Goal: Task Accomplishment & Management: Use online tool/utility

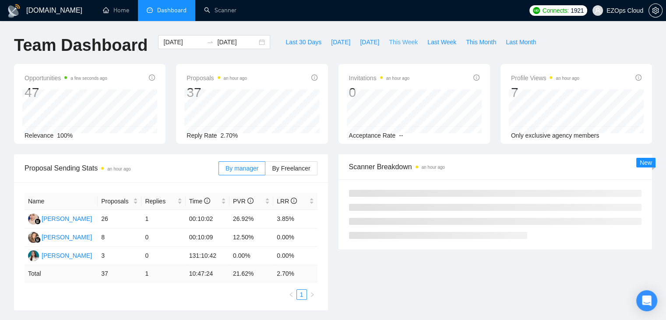
click at [401, 41] on span "This Week" at bounding box center [403, 42] width 29 height 10
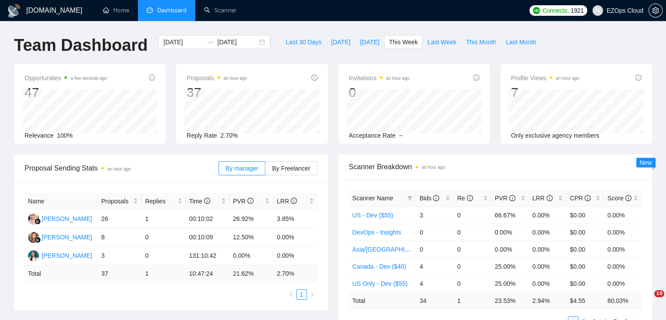
type input "[DATE]"
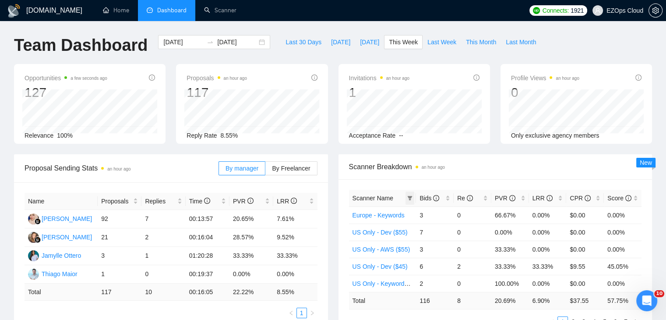
click at [411, 197] on icon "filter" at bounding box center [410, 198] width 5 height 4
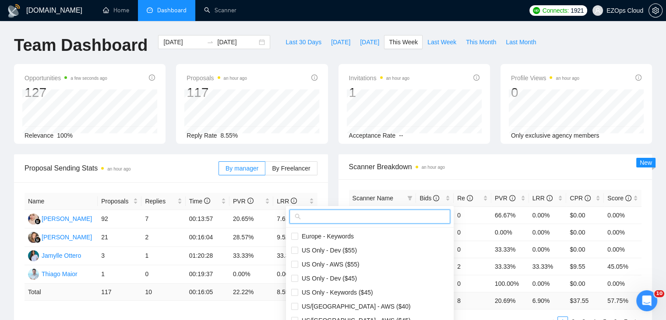
click at [377, 217] on input "text" at bounding box center [374, 216] width 142 height 10
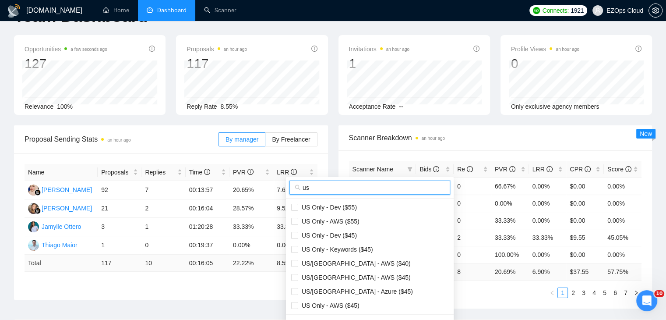
scroll to position [44, 0]
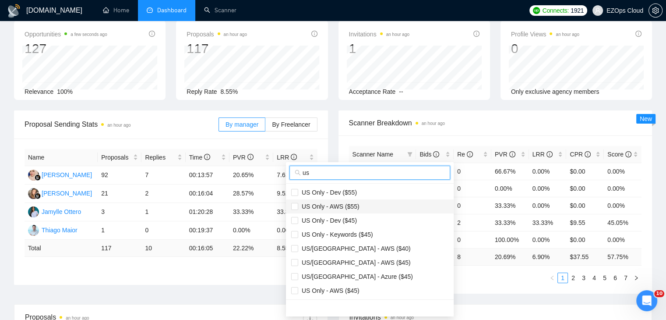
type input "us"
click at [364, 202] on span "US Only - AWS ($55)" at bounding box center [369, 206] width 157 height 10
checkbox input "true"
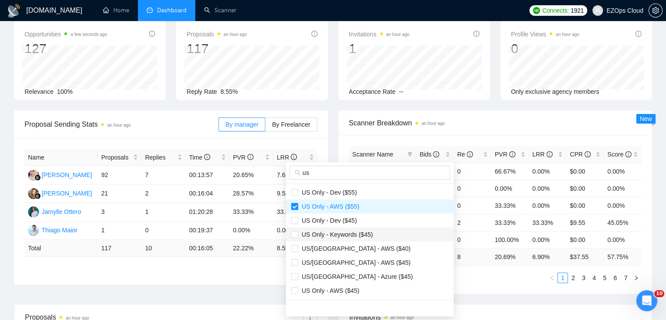
click at [362, 232] on span "US Only - Keywords ($45)" at bounding box center [335, 234] width 75 height 7
checkbox input "true"
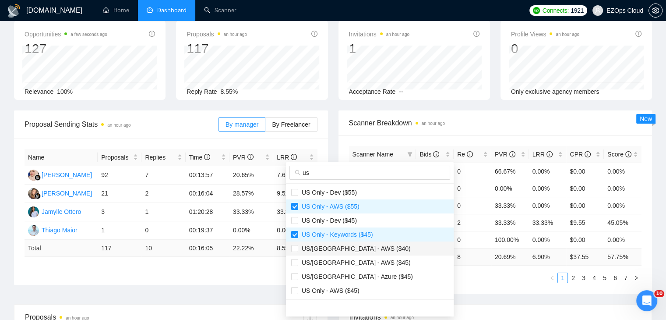
click at [365, 248] on span "US/[GEOGRAPHIC_DATA] - AWS ($40)" at bounding box center [369, 248] width 157 height 10
checkbox input "true"
click at [365, 262] on span "US/[GEOGRAPHIC_DATA] - AWS ($45)" at bounding box center [369, 262] width 157 height 10
checkbox input "true"
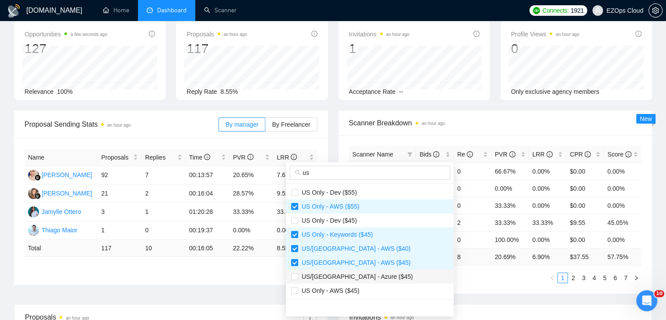
click at [369, 275] on span "US/[GEOGRAPHIC_DATA] - Azure ($45)" at bounding box center [369, 276] width 157 height 10
checkbox input "true"
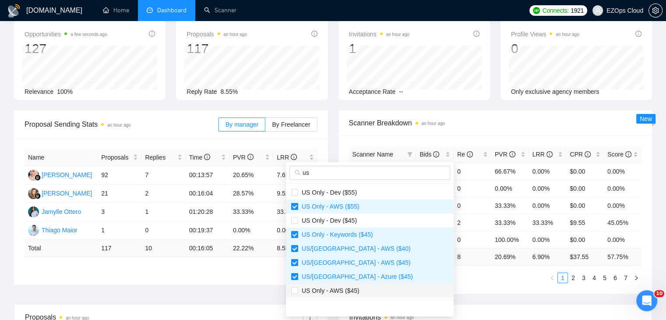
click at [361, 288] on span "US Only - AWS ($45)" at bounding box center [369, 290] width 157 height 10
checkbox input "true"
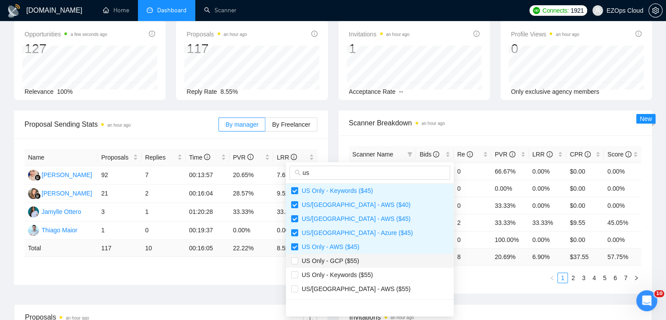
click at [356, 259] on span "US Only - GCP ($55)" at bounding box center [369, 261] width 157 height 10
checkbox input "true"
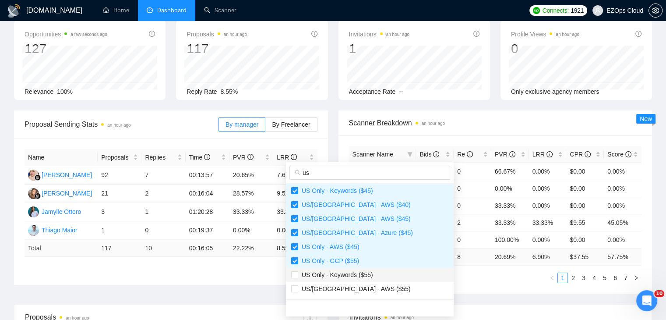
click at [367, 275] on span "US Only - Keywords ($55)" at bounding box center [335, 274] width 75 height 7
checkbox input "true"
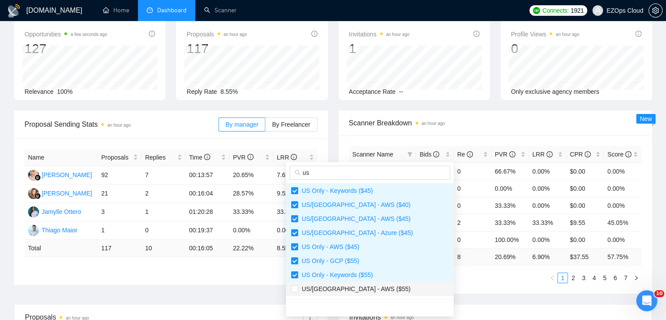
click at [368, 290] on span "US/[GEOGRAPHIC_DATA] - AWS ($55)" at bounding box center [369, 289] width 157 height 10
checkbox input "true"
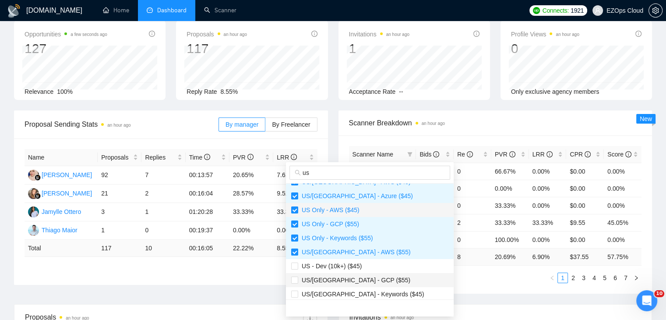
scroll to position [131, 0]
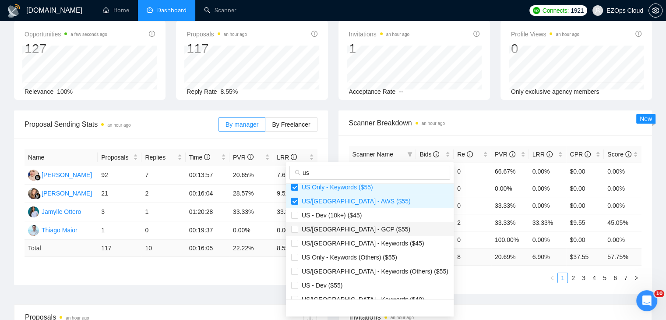
click at [362, 228] on span "US/[GEOGRAPHIC_DATA] - GCP ($55)" at bounding box center [354, 229] width 112 height 7
checkbox input "true"
click at [363, 241] on span "US/[GEOGRAPHIC_DATA] - Keywords ($45)" at bounding box center [361, 243] width 126 height 7
checkbox input "true"
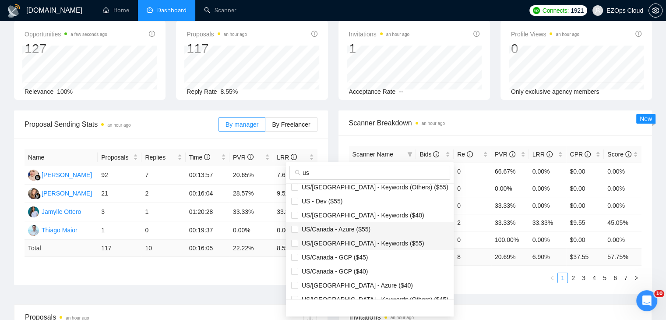
scroll to position [219, 0]
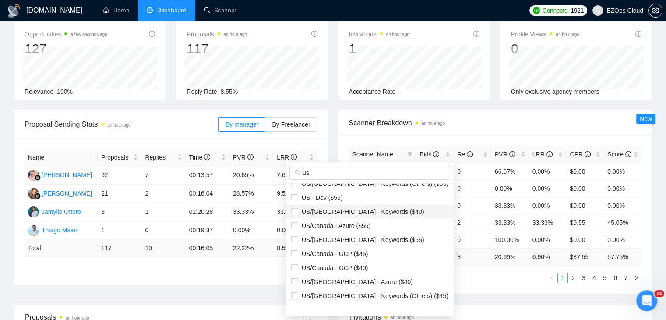
click at [361, 215] on span "US/[GEOGRAPHIC_DATA] - Keywords ($40)" at bounding box center [361, 211] width 126 height 7
checkbox input "true"
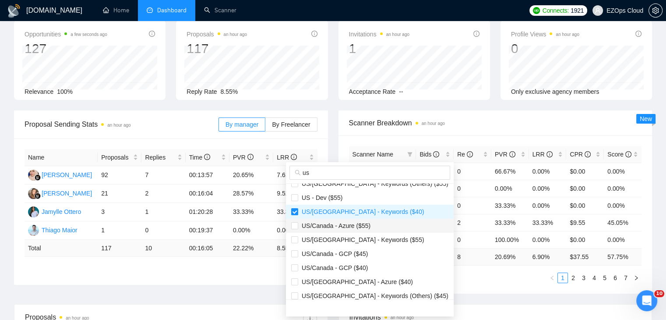
click at [361, 223] on span "US/Canada - Azure ($55)" at bounding box center [334, 225] width 72 height 7
checkbox input "true"
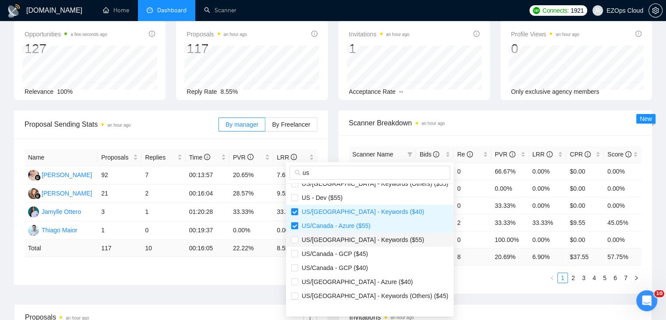
click at [363, 240] on span "US/[GEOGRAPHIC_DATA] - Keywords ($55)" at bounding box center [361, 239] width 126 height 7
checkbox input "true"
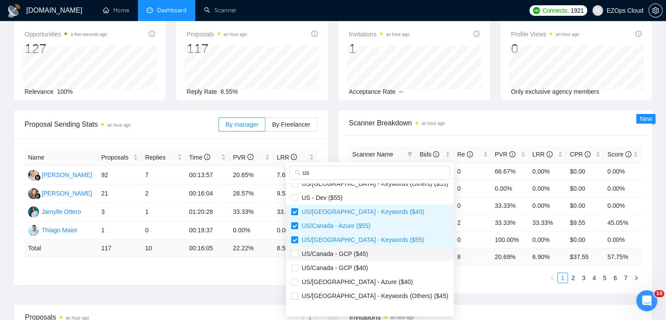
click at [363, 255] on span "US/Canada - GCP ($45)" at bounding box center [333, 253] width 70 height 7
checkbox input "true"
click at [363, 270] on span "US/Canada - GCP ($40)" at bounding box center [333, 267] width 70 height 7
checkbox input "true"
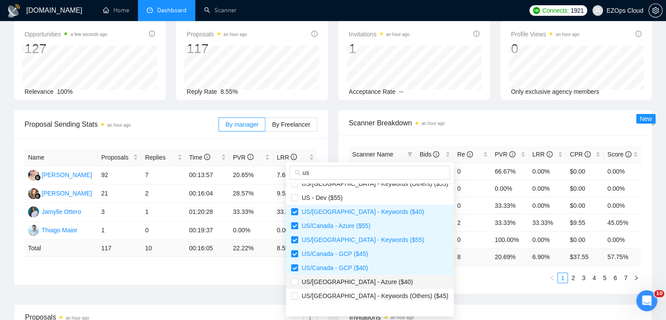
click at [363, 283] on span "US/[GEOGRAPHIC_DATA] - Azure ($40)" at bounding box center [355, 281] width 115 height 7
checkbox input "true"
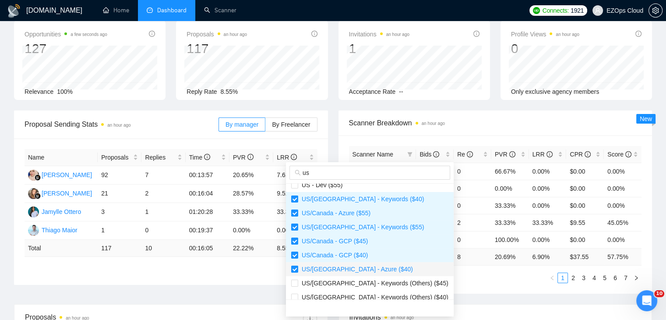
scroll to position [238, 0]
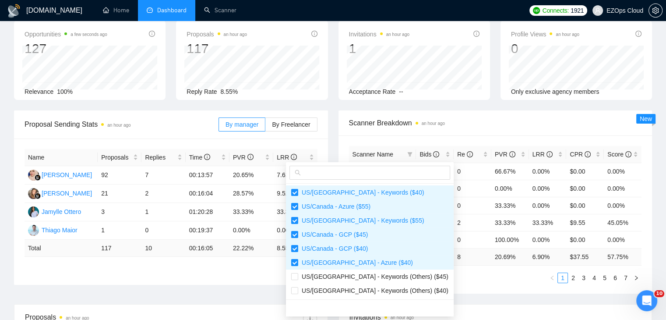
click at [448, 288] on div "Scanner Name Bids Re PVR LRR CPR Score Europe - Keywords 3 0 66.67% 0.00% $0.00…" at bounding box center [495, 214] width 314 height 158
